Goal: Task Accomplishment & Management: Manage account settings

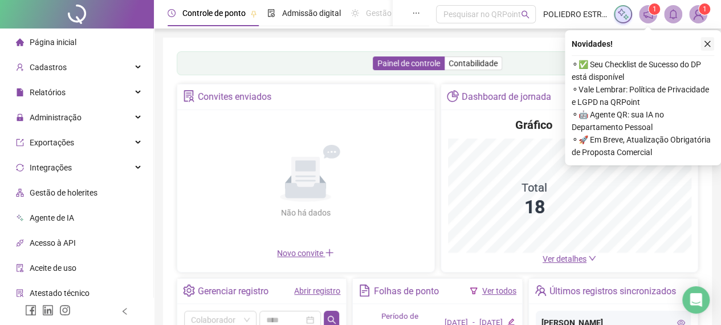
click at [704, 43] on icon "close" at bounding box center [707, 44] width 8 height 8
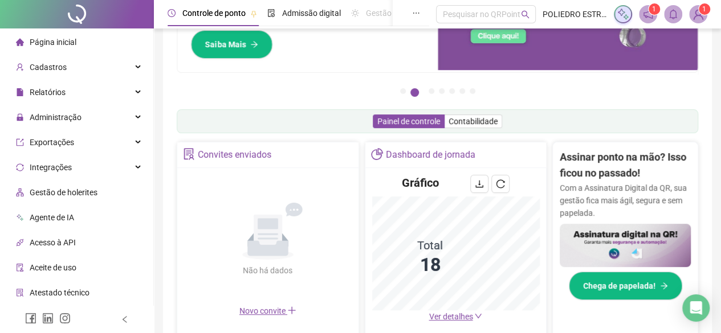
scroll to position [114, 0]
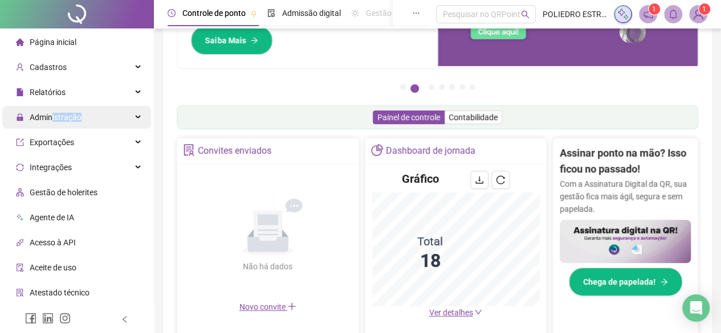
click at [55, 122] on span "Administração" at bounding box center [56, 117] width 52 height 9
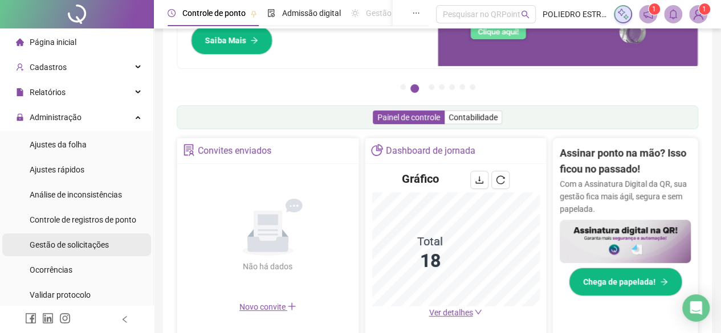
click at [83, 247] on span "Gestão de solicitações" at bounding box center [69, 245] width 79 height 9
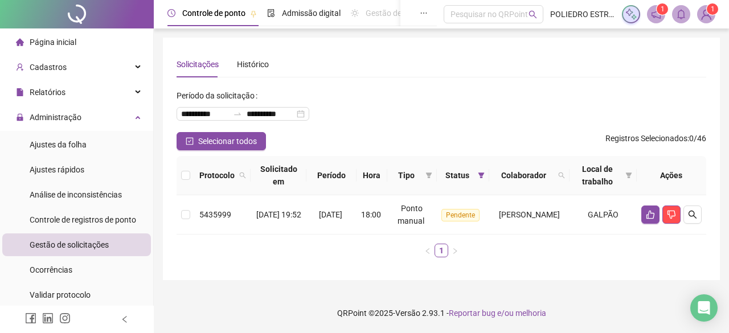
click at [385, 282] on main "**********" at bounding box center [441, 161] width 557 height 247
click at [648, 213] on icon "like" at bounding box center [650, 214] width 9 height 9
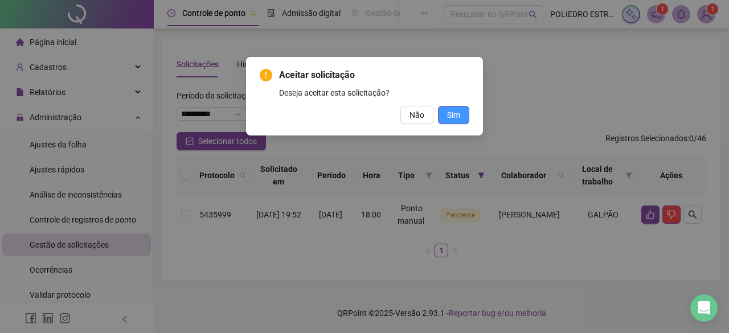
click at [456, 111] on span "Sim" at bounding box center [453, 115] width 13 height 13
